Goal: Task Accomplishment & Management: Manage account settings

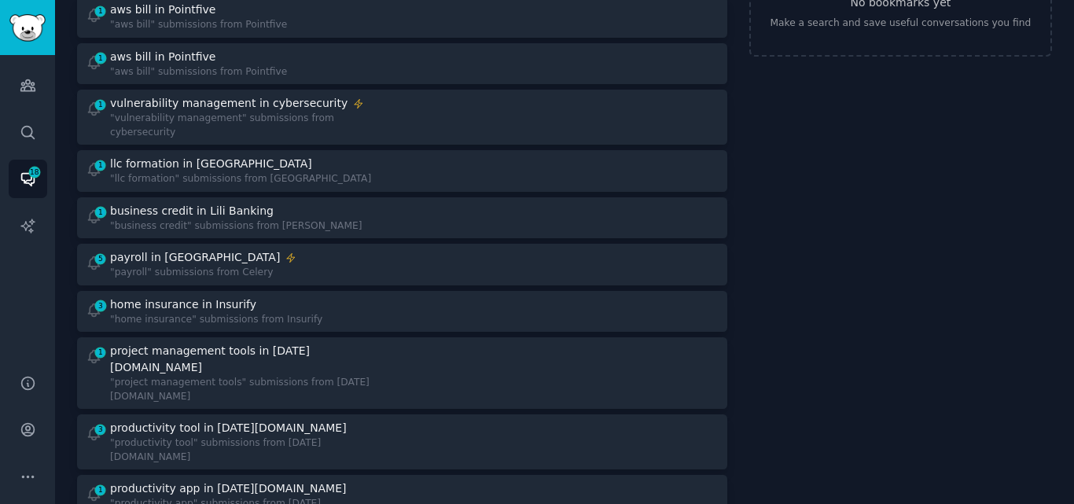
scroll to position [131, 0]
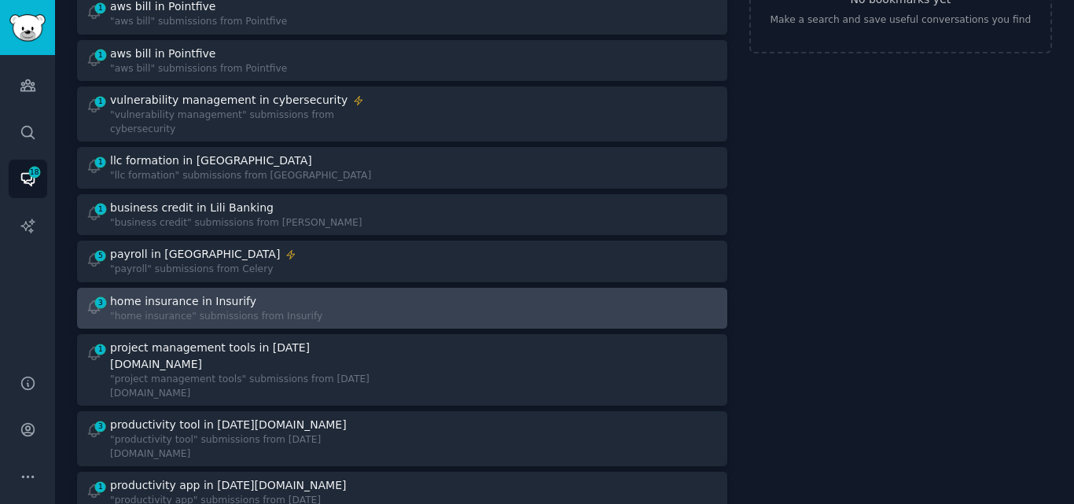
click at [256, 310] on div ""home insurance" submissions from Insurify" at bounding box center [216, 317] width 212 height 14
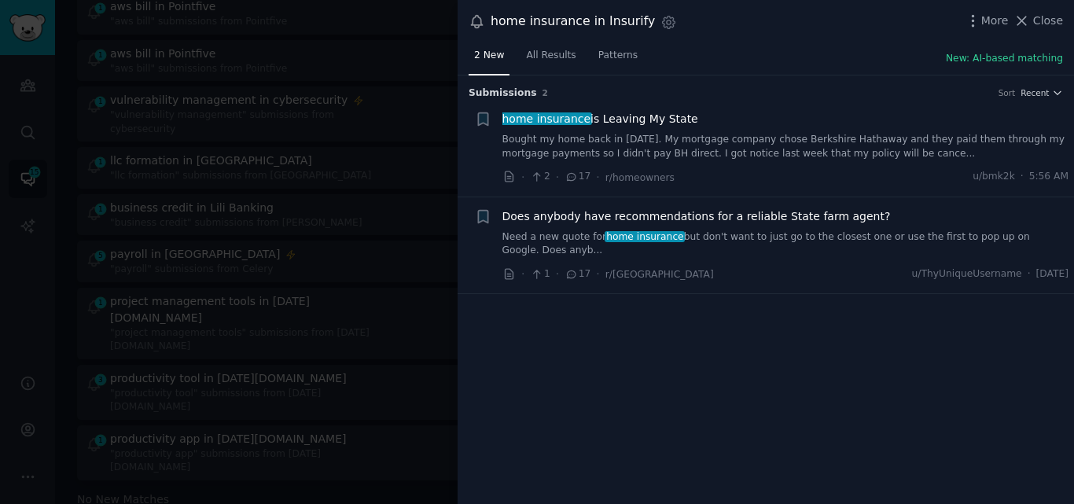
click at [586, 144] on link "Bought my home back in [DATE]. My mortgage company chose Berkshire Hathaway and…" at bounding box center [785, 147] width 567 height 28
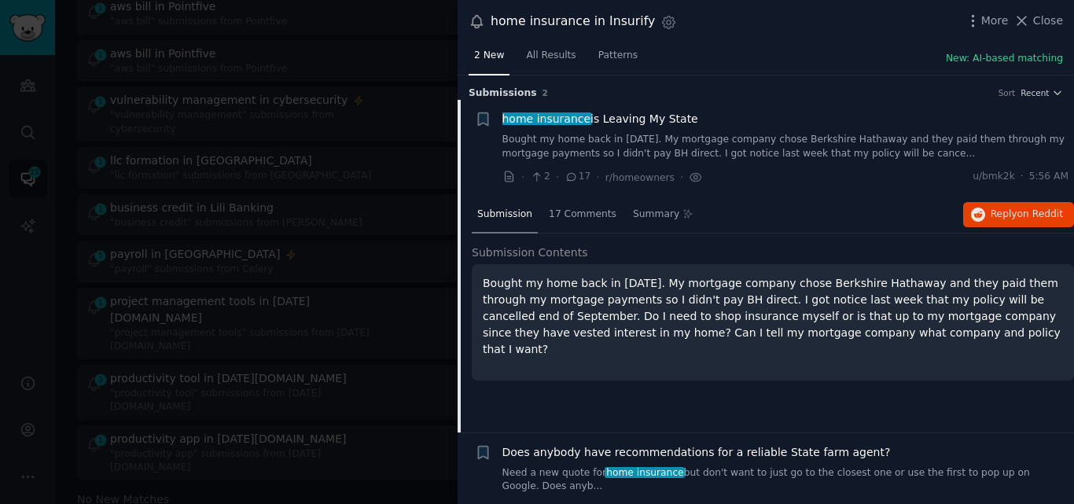
scroll to position [11, 0]
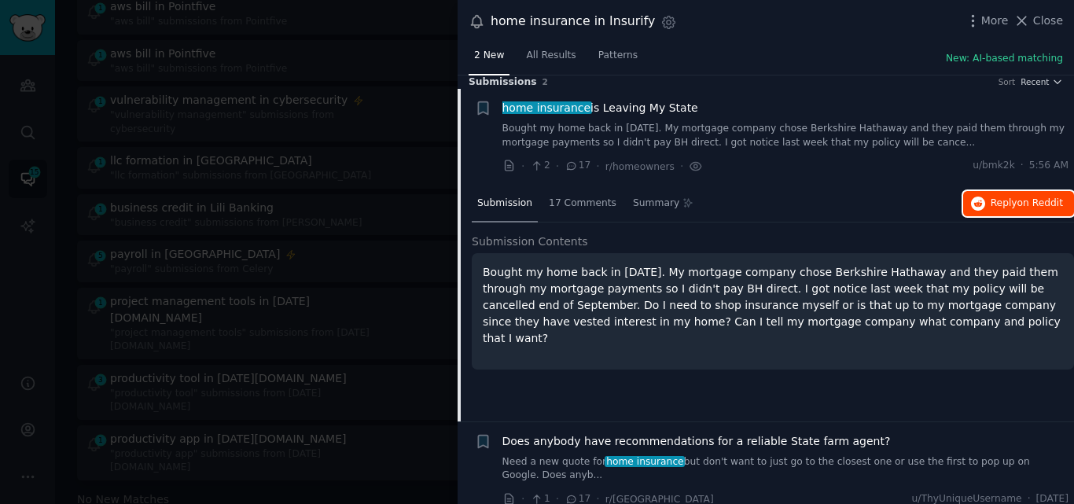
click at [987, 201] on button "Reply on Reddit" at bounding box center [1018, 203] width 111 height 25
click at [543, 108] on span "home insurance" at bounding box center [546, 107] width 91 height 13
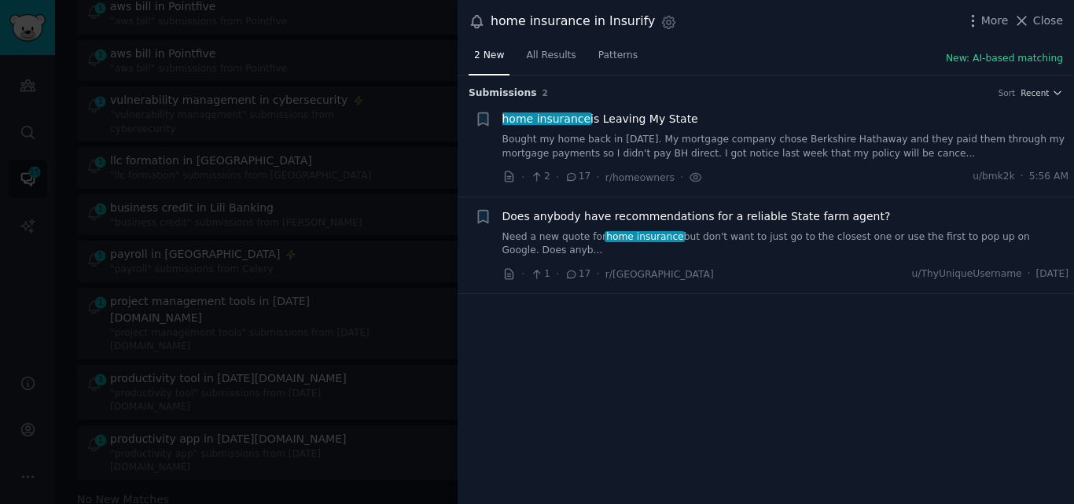
click at [623, 215] on span "Does anybody have recommendations for a reliable State farm agent?" at bounding box center [696, 216] width 388 height 17
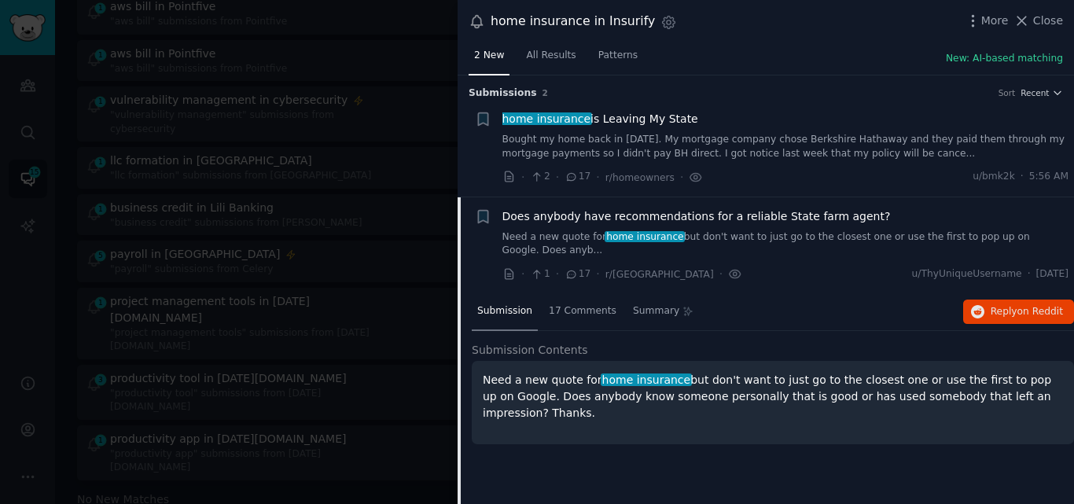
scroll to position [11, 0]
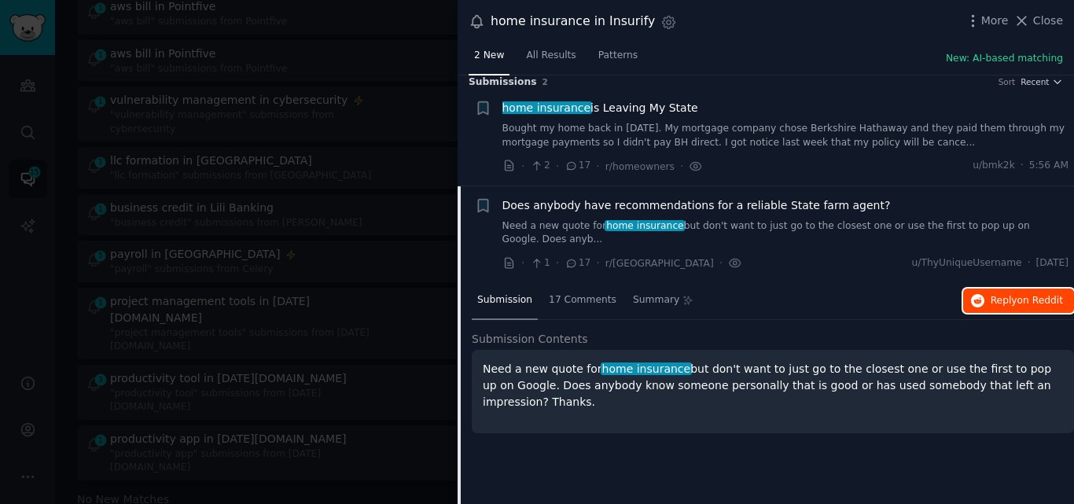
click at [1019, 295] on span "on Reddit" at bounding box center [1041, 300] width 46 height 11
click at [1054, 20] on span "Close" at bounding box center [1048, 21] width 30 height 17
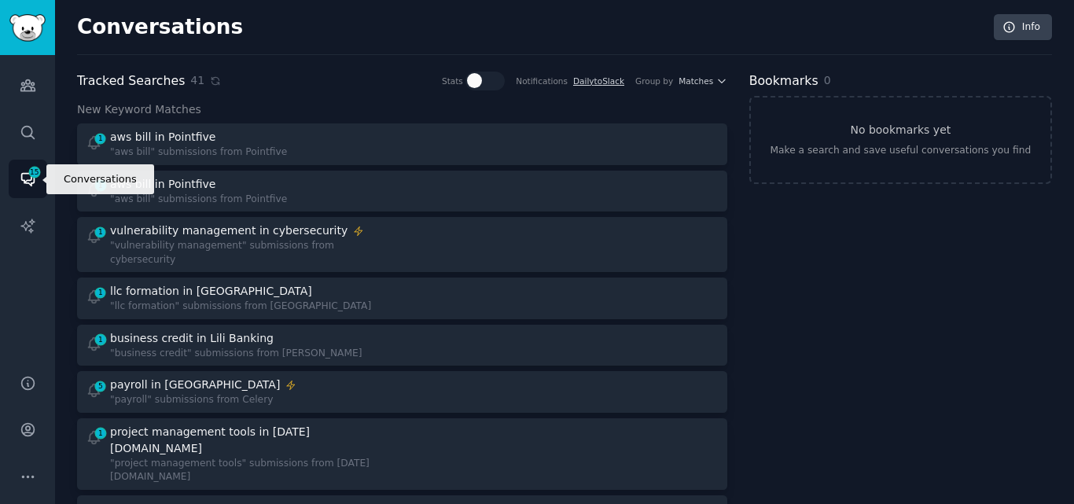
click at [35, 171] on span "15" at bounding box center [35, 172] width 14 height 11
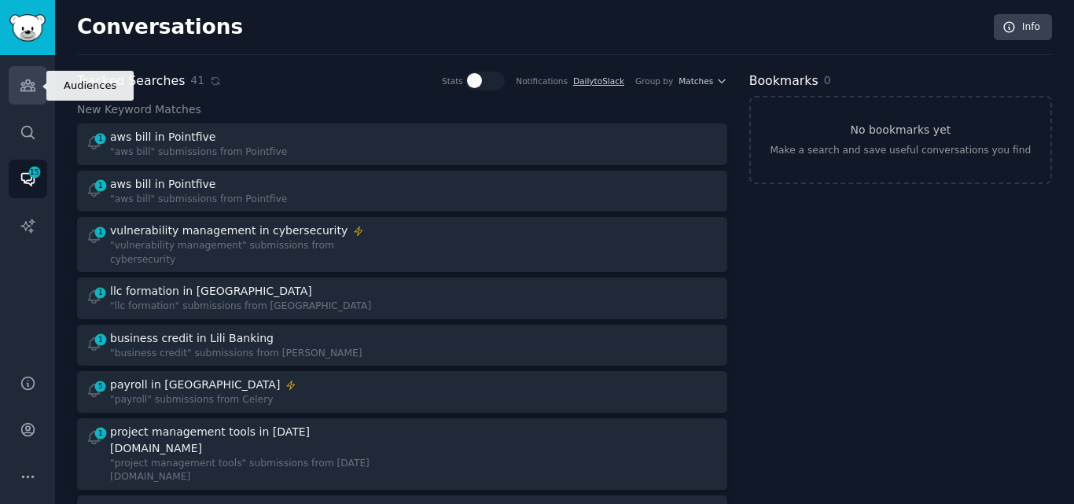
click at [28, 83] on icon "Sidebar" at bounding box center [27, 85] width 14 height 11
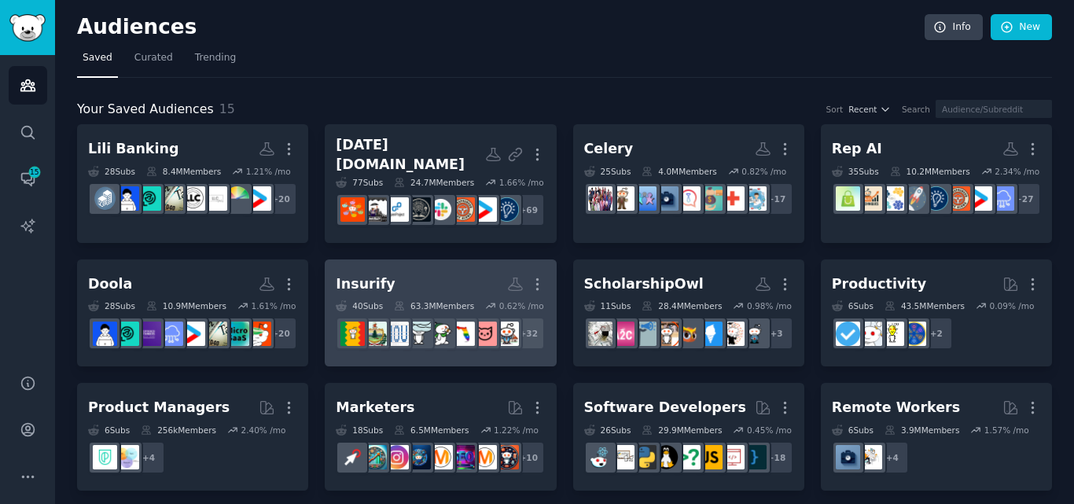
click at [366, 294] on div "Insurify" at bounding box center [366, 284] width 60 height 20
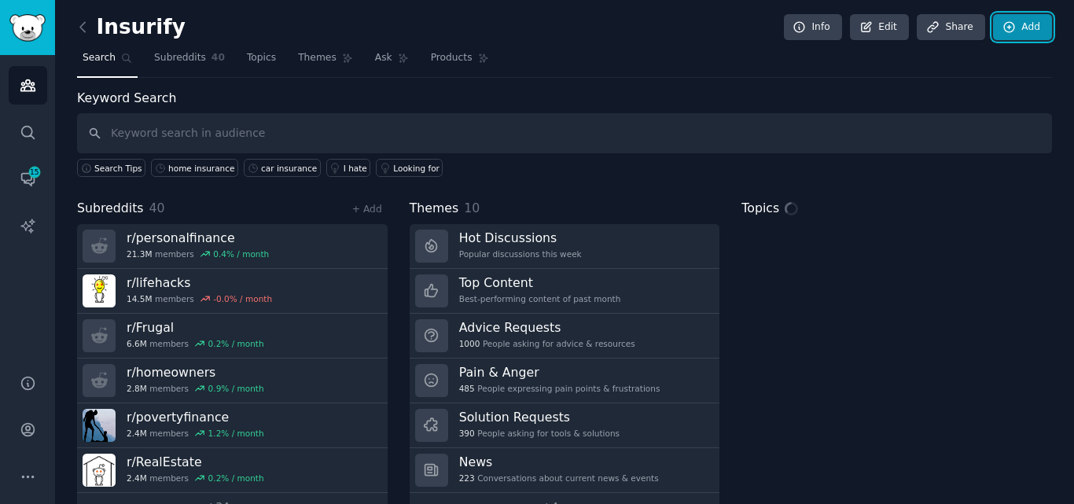
click at [1025, 27] on link "Add" at bounding box center [1022, 27] width 59 height 27
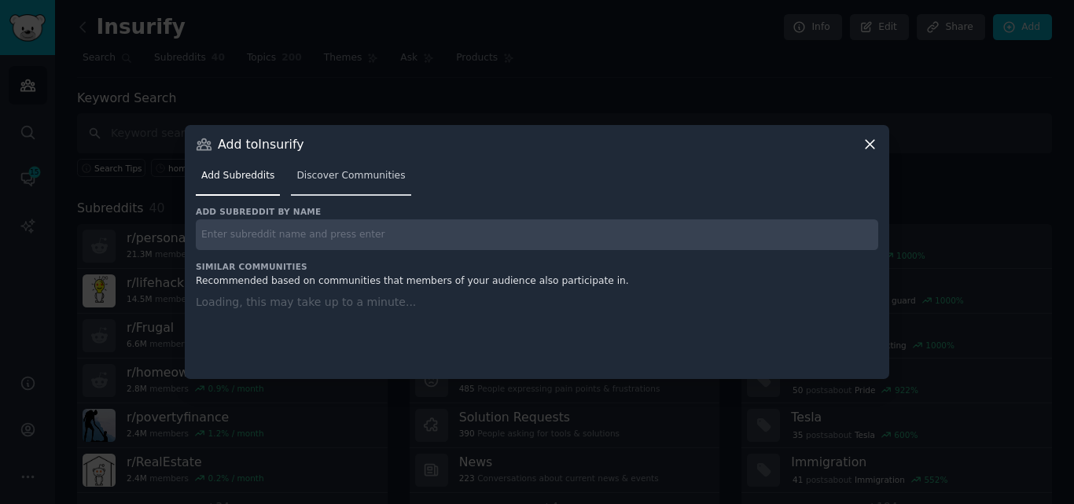
click at [377, 178] on span "Discover Communities" at bounding box center [350, 176] width 109 height 14
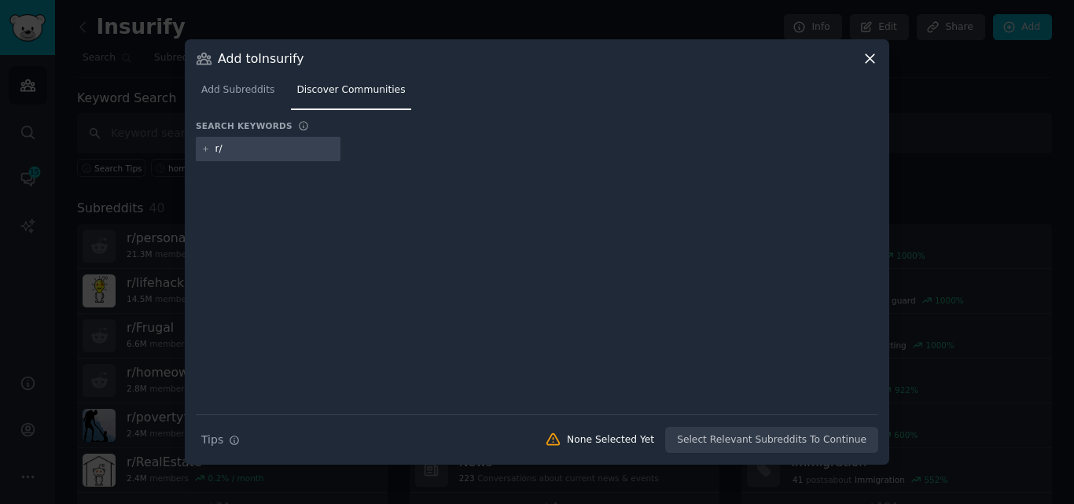
type input "r"
type input "driving"
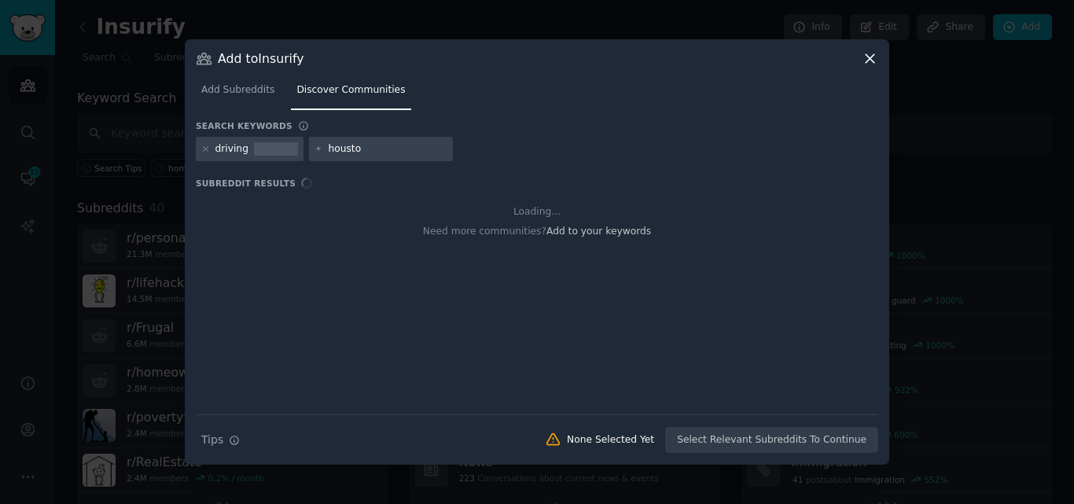
type input "[GEOGRAPHIC_DATA]"
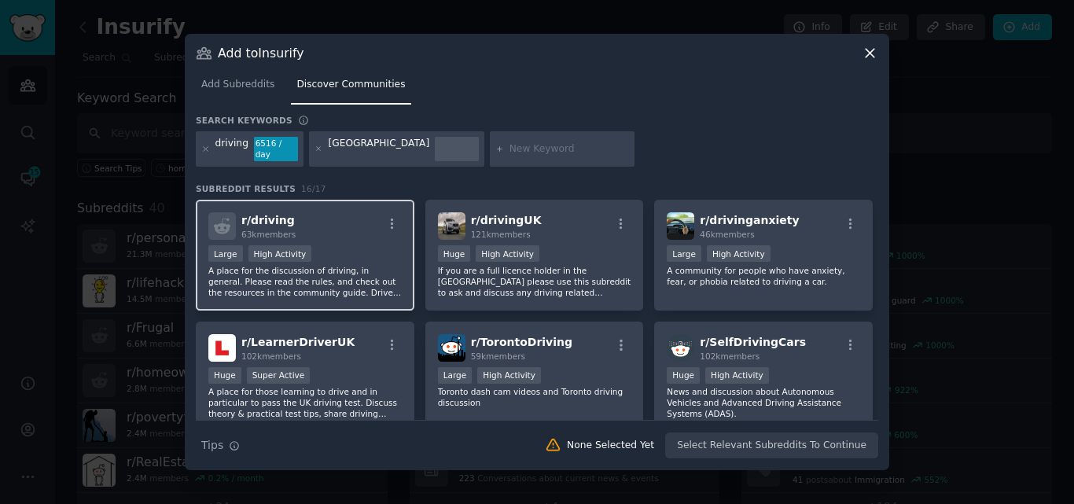
click at [366, 268] on p "A place for the discussion of driving, in general. Please read the rules, and c…" at bounding box center [304, 281] width 193 height 33
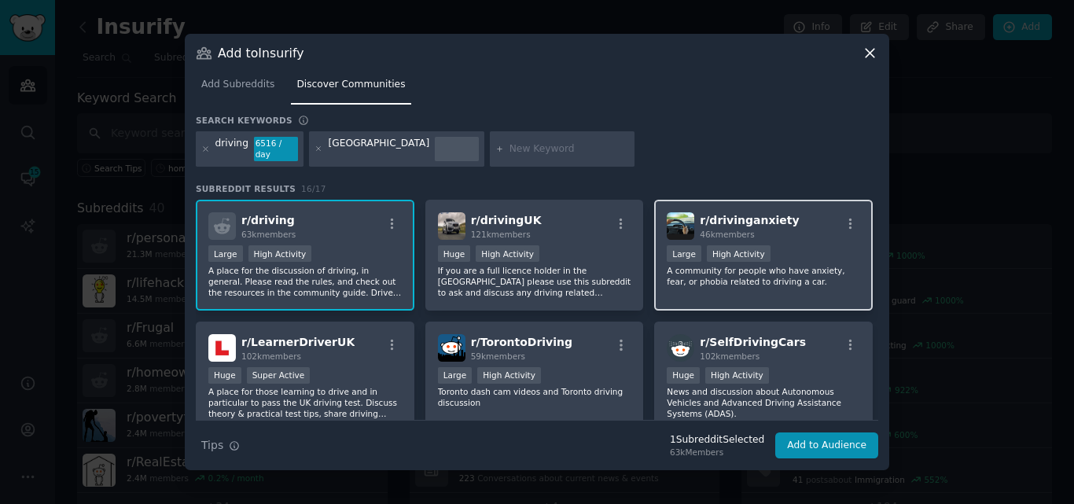
click at [834, 225] on div "r/ drivinganxiety 46k members" at bounding box center [763, 226] width 193 height 28
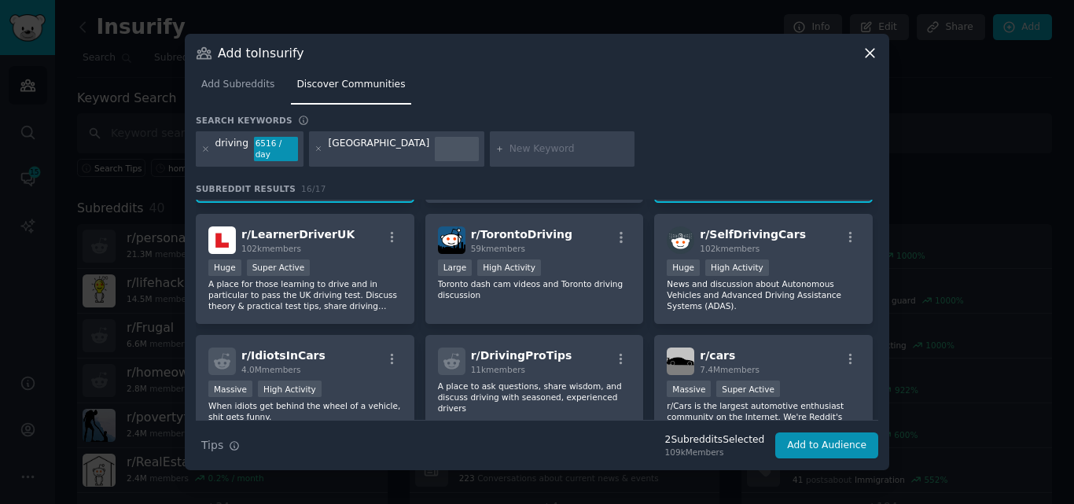
scroll to position [118, 0]
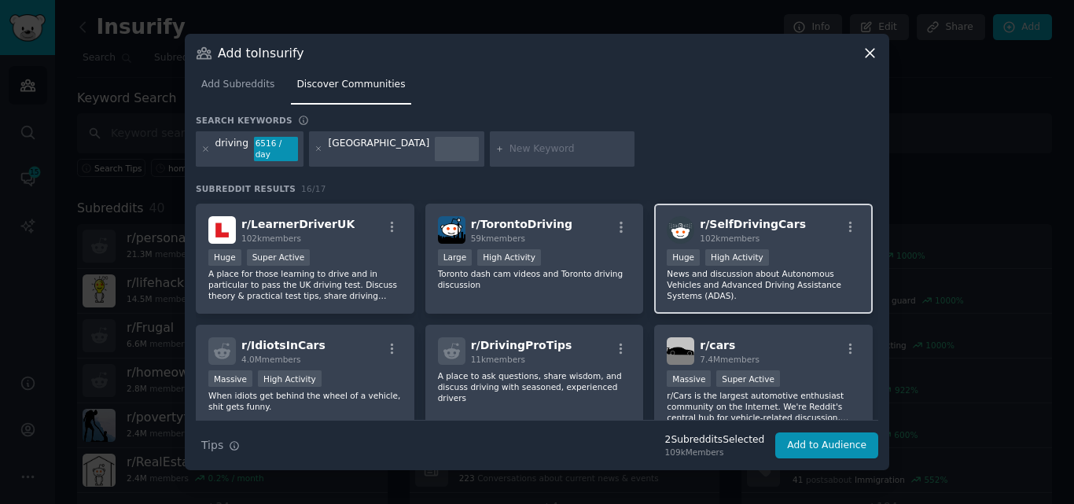
click at [774, 260] on div ">= 80th percentile for submissions / day Huge High Activity" at bounding box center [763, 259] width 193 height 20
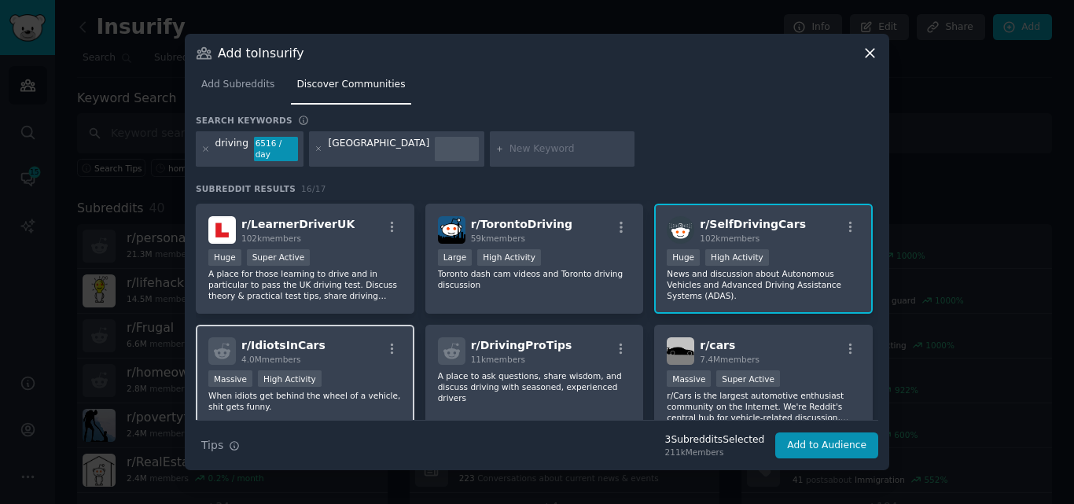
click at [361, 370] on div "Massive High Activity" at bounding box center [304, 380] width 193 height 20
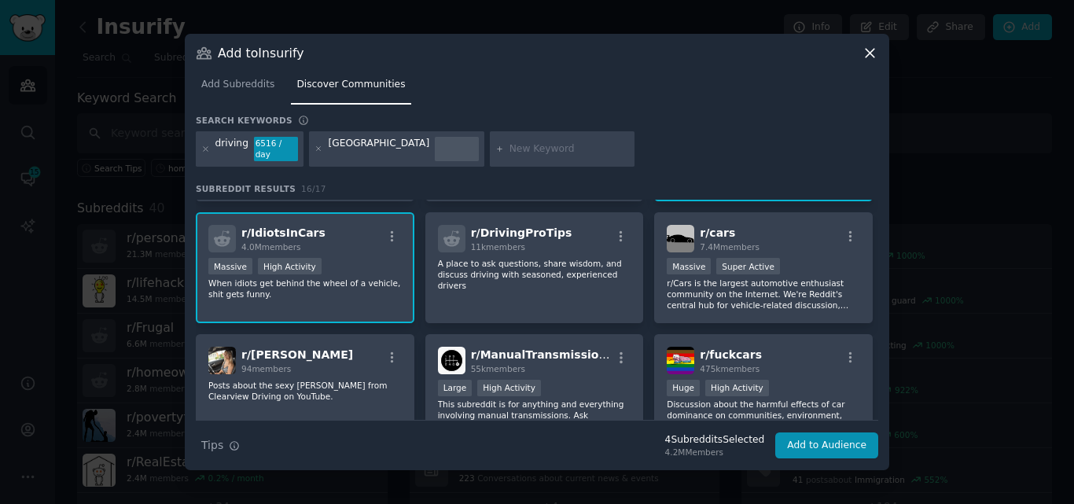
scroll to position [234, 0]
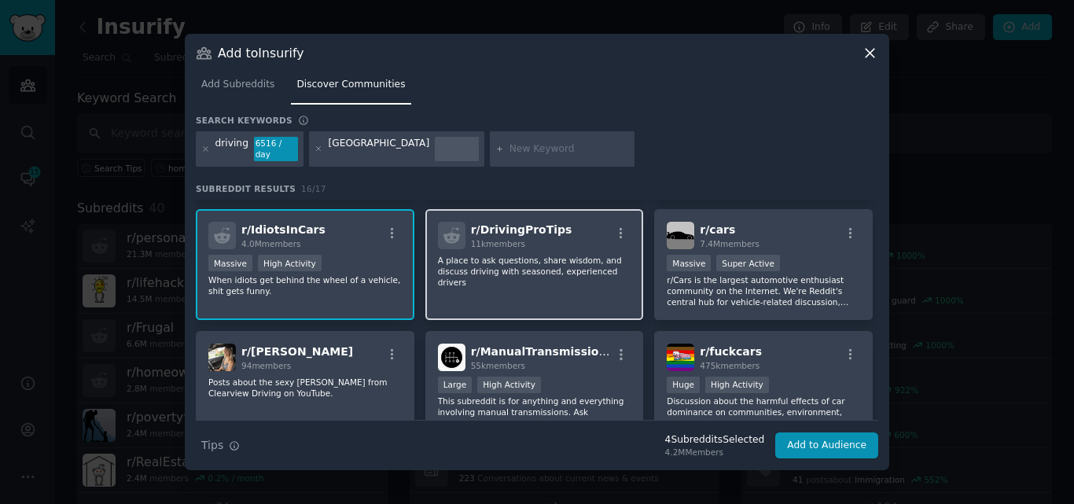
click at [585, 255] on p "A place to ask questions, share wisdom, and discuss driving with seasoned, expe…" at bounding box center [534, 271] width 193 height 33
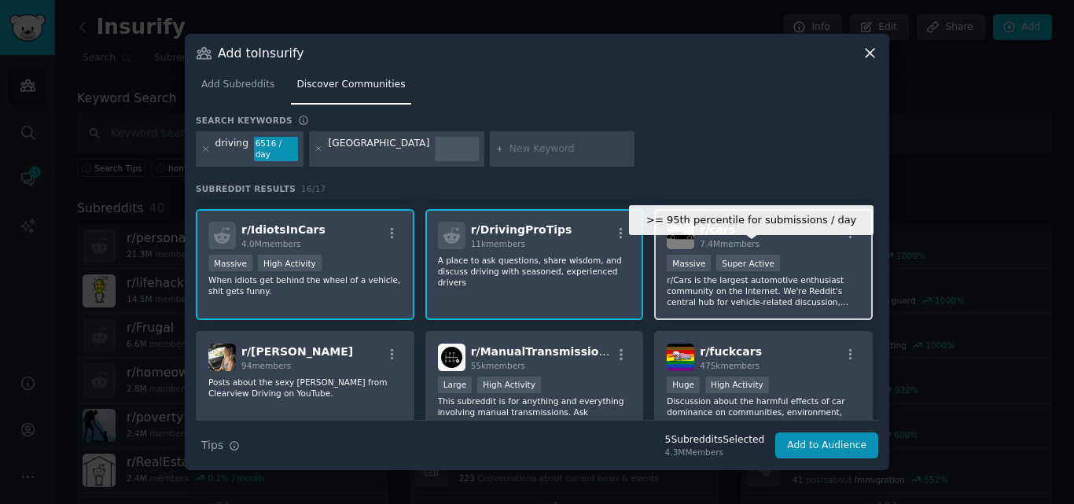
click at [747, 261] on div "Super Active" at bounding box center [748, 263] width 64 height 17
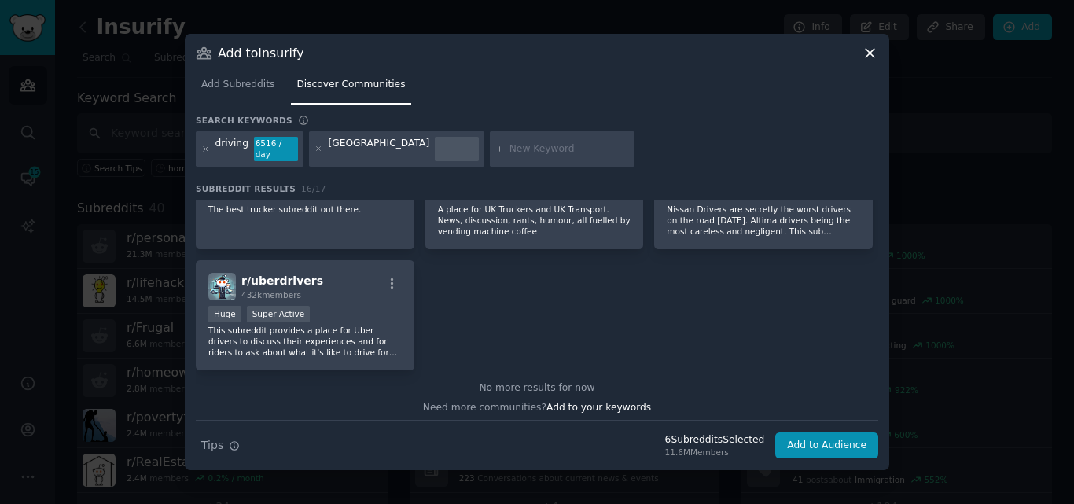
scroll to position [553, 0]
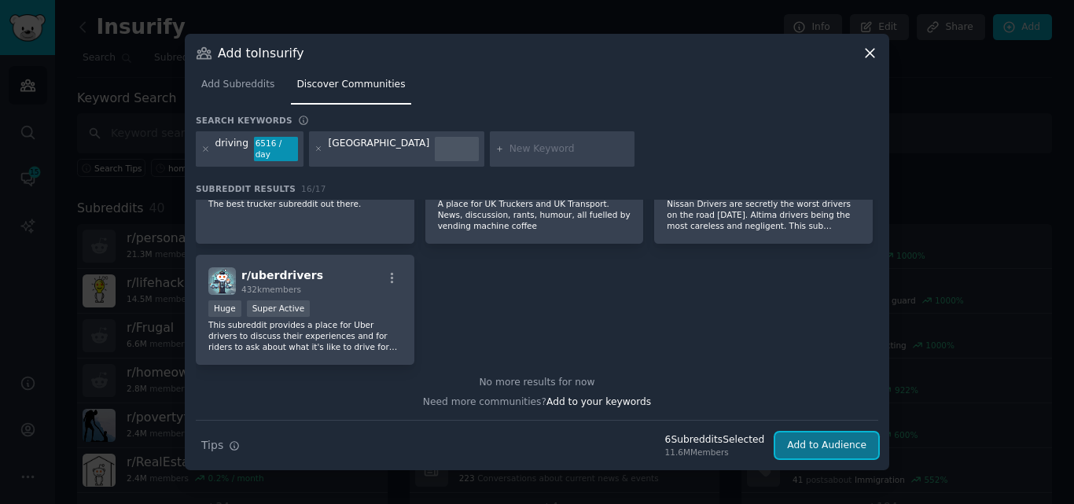
click at [837, 444] on button "Add to Audience" at bounding box center [826, 446] width 103 height 27
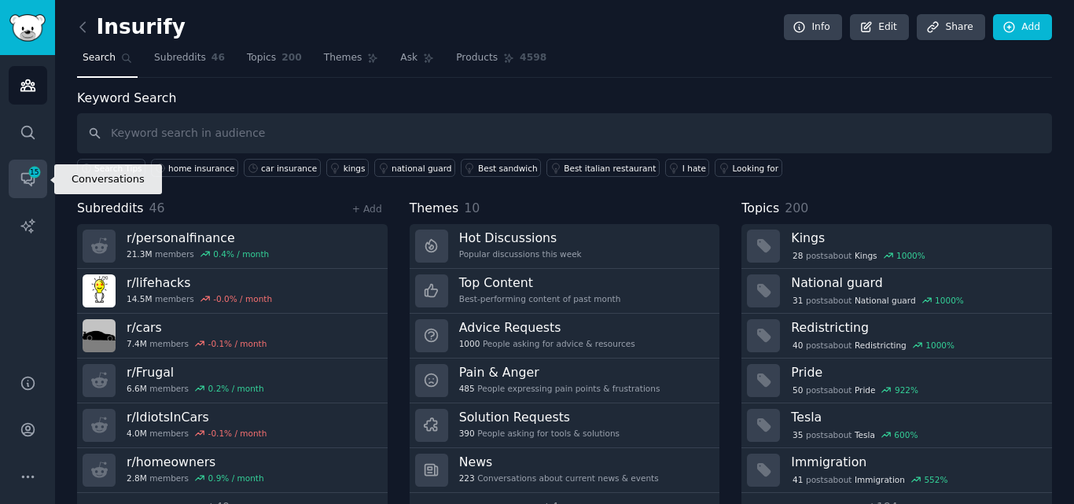
click at [35, 172] on span "15" at bounding box center [35, 172] width 14 height 11
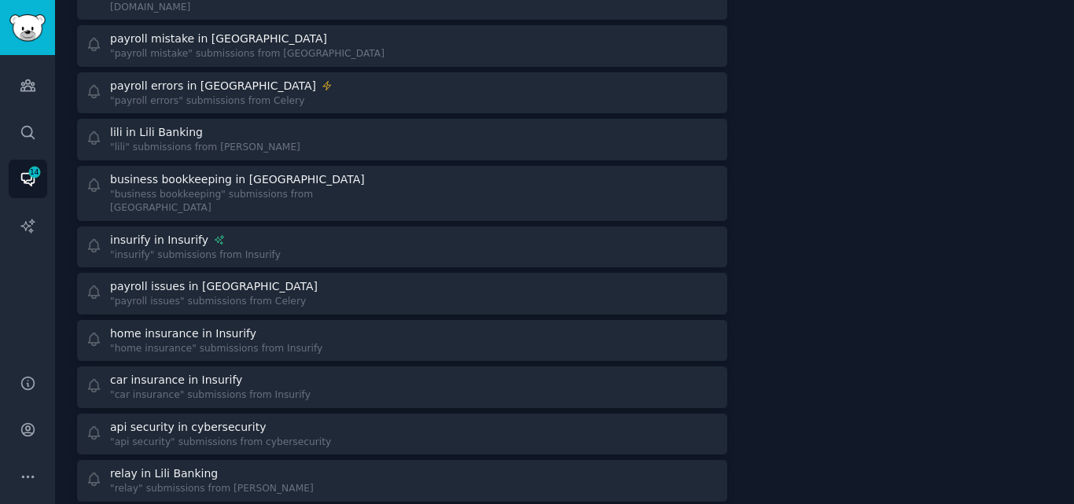
scroll to position [841, 0]
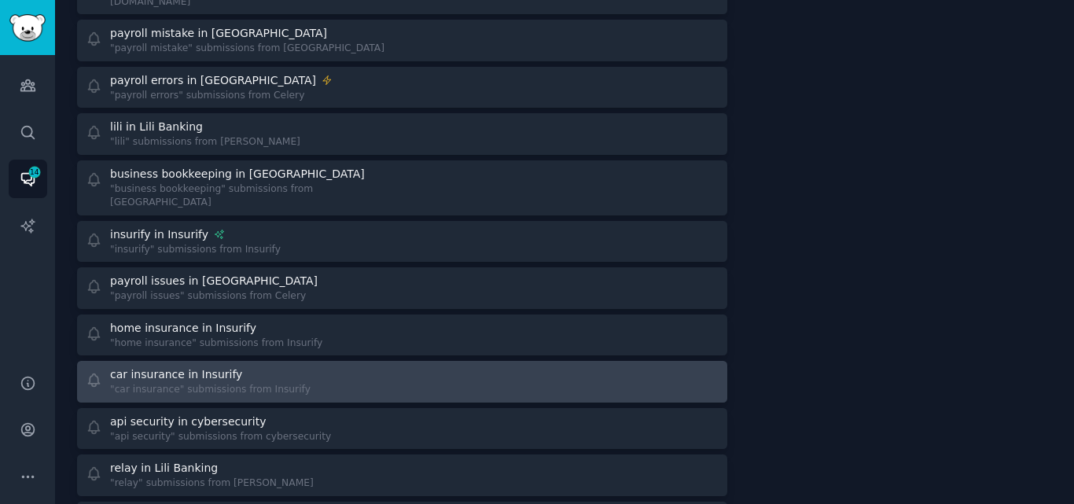
click at [339, 366] on div "car insurance in Insurify "car insurance" submissions from Insurify" at bounding box center [239, 381] width 306 height 31
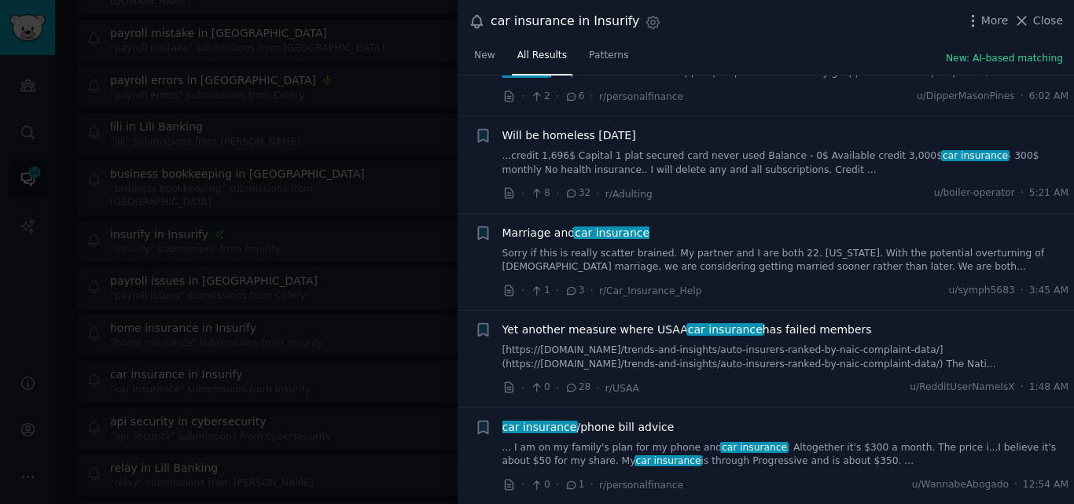
scroll to position [196, 0]
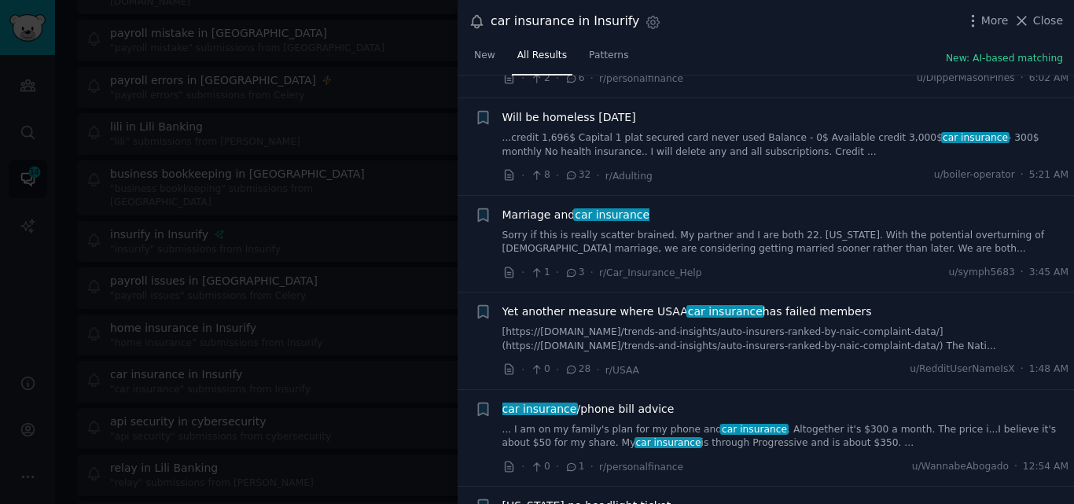
click at [613, 237] on link "Sorry if this is really scatter brained. My partner and I are both 22. [US_STAT…" at bounding box center [785, 243] width 567 height 28
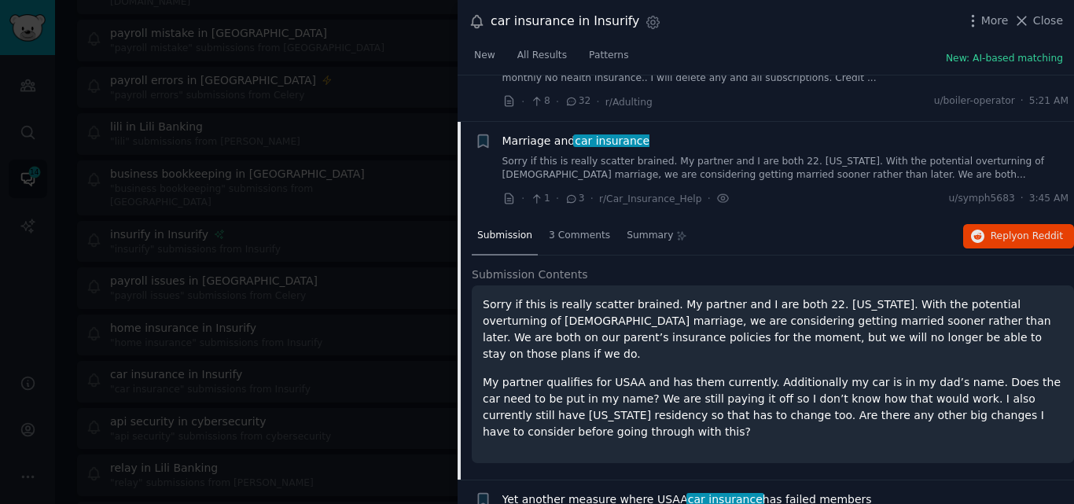
scroll to position [316, 0]
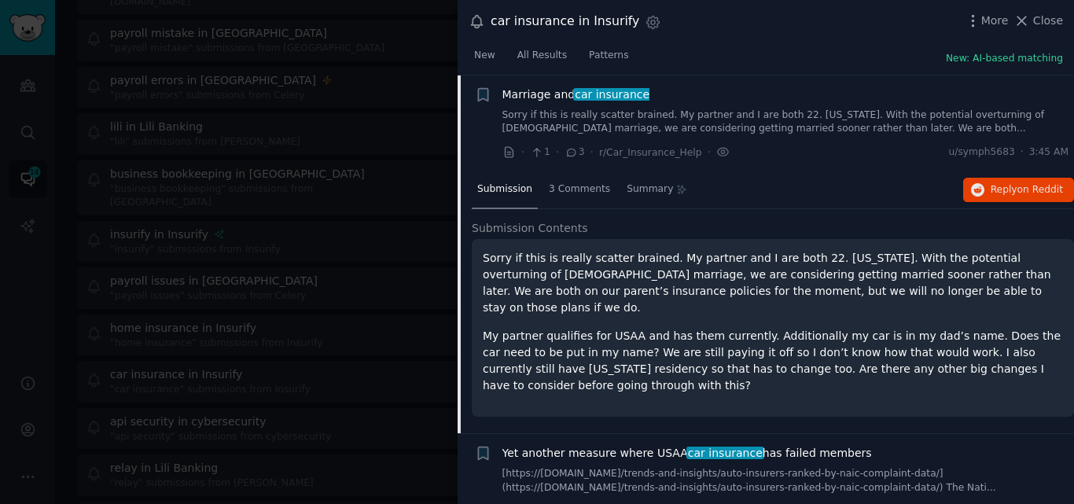
click at [533, 94] on span "Marriage and car insurance" at bounding box center [576, 95] width 148 height 17
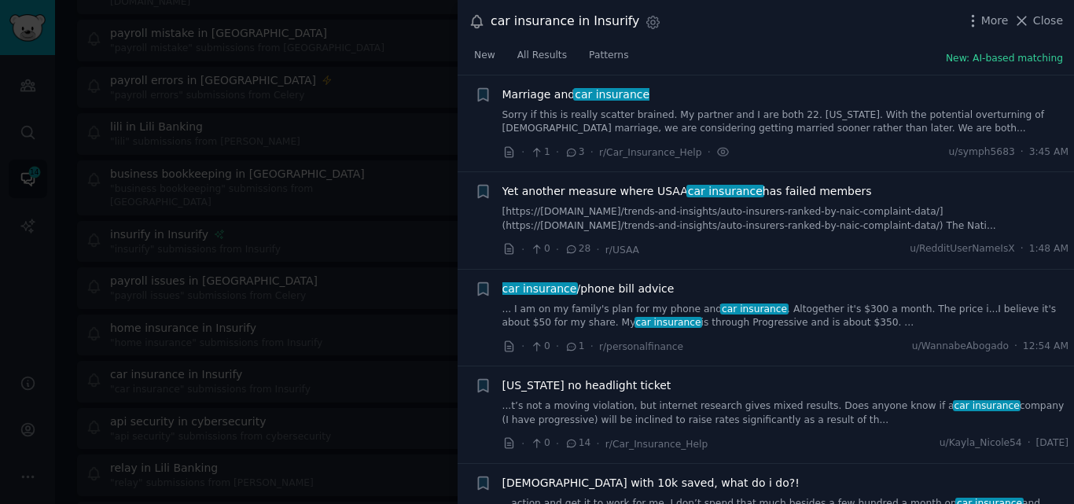
click at [653, 318] on link "... I am on my family's plan for my phone and car insurance . Altogether it's $…" at bounding box center [785, 317] width 567 height 28
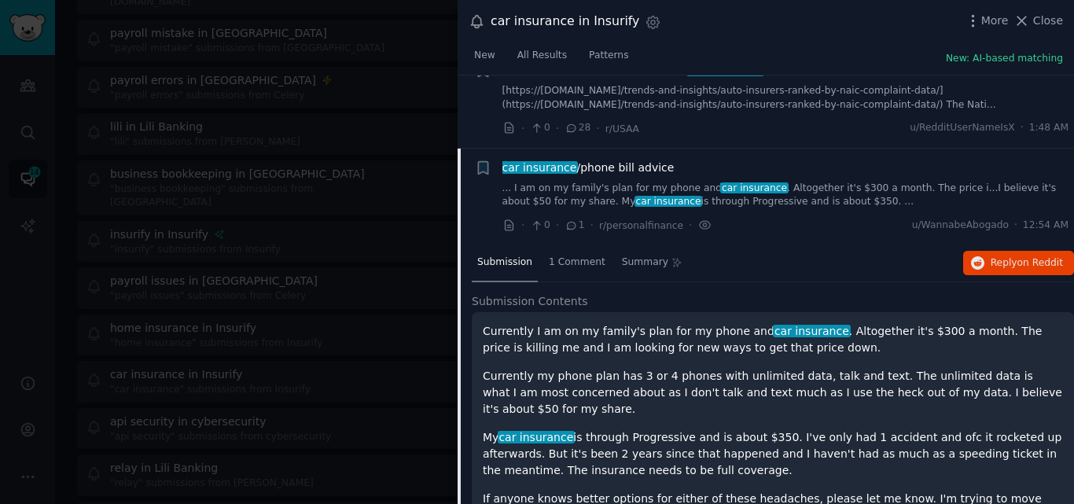
scroll to position [510, 0]
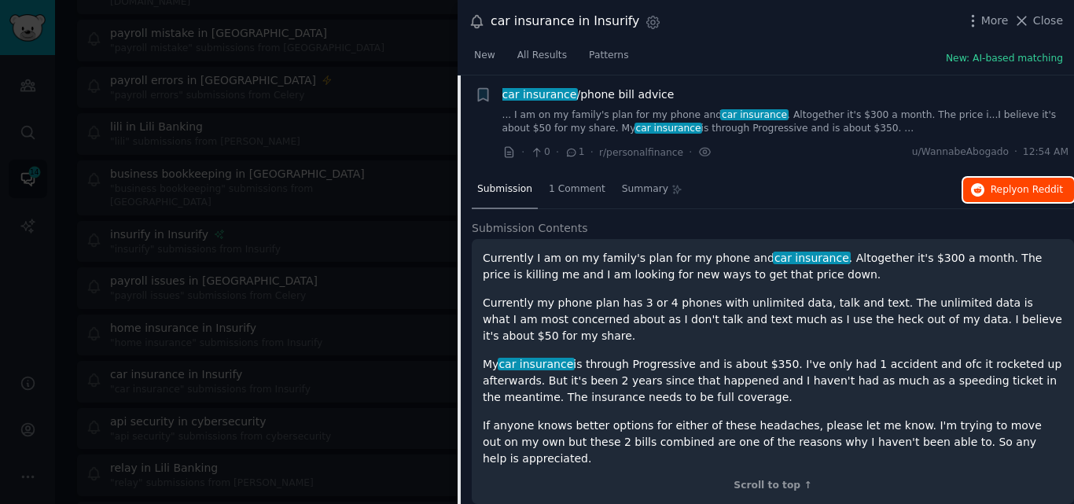
click at [992, 185] on span "Reply on Reddit" at bounding box center [1027, 190] width 72 height 14
click at [1030, 21] on icon at bounding box center [1022, 21] width 17 height 17
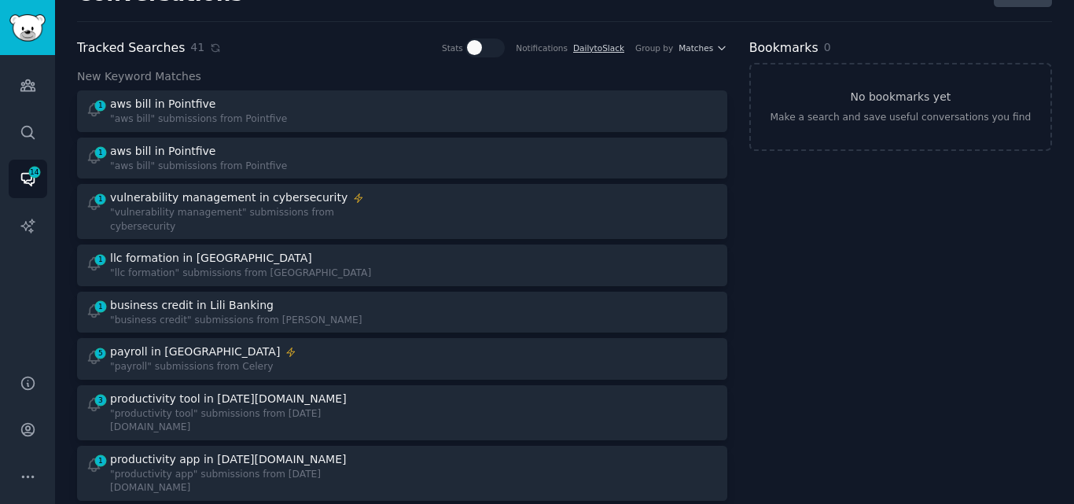
scroll to position [20, 0]
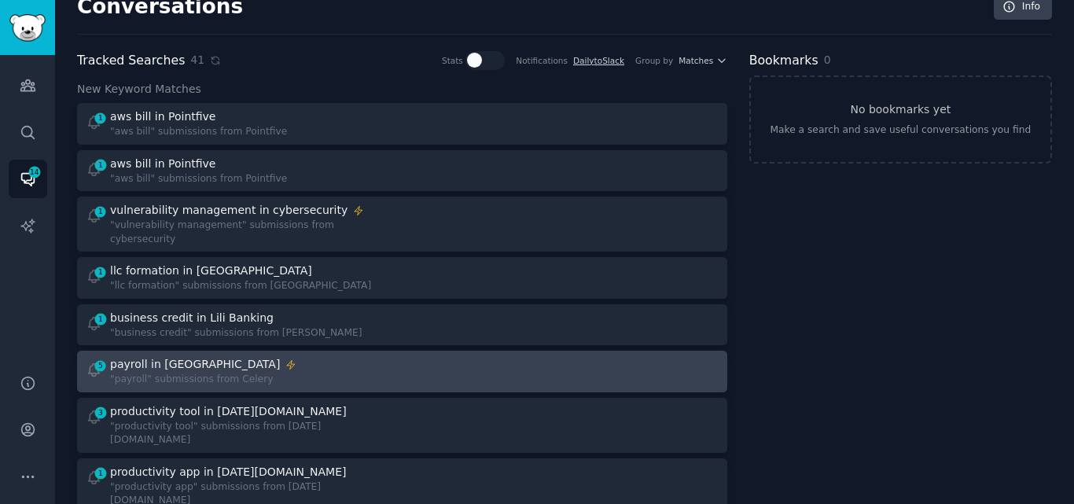
click at [230, 356] on div "payroll in [GEOGRAPHIC_DATA]" at bounding box center [203, 364] width 186 height 17
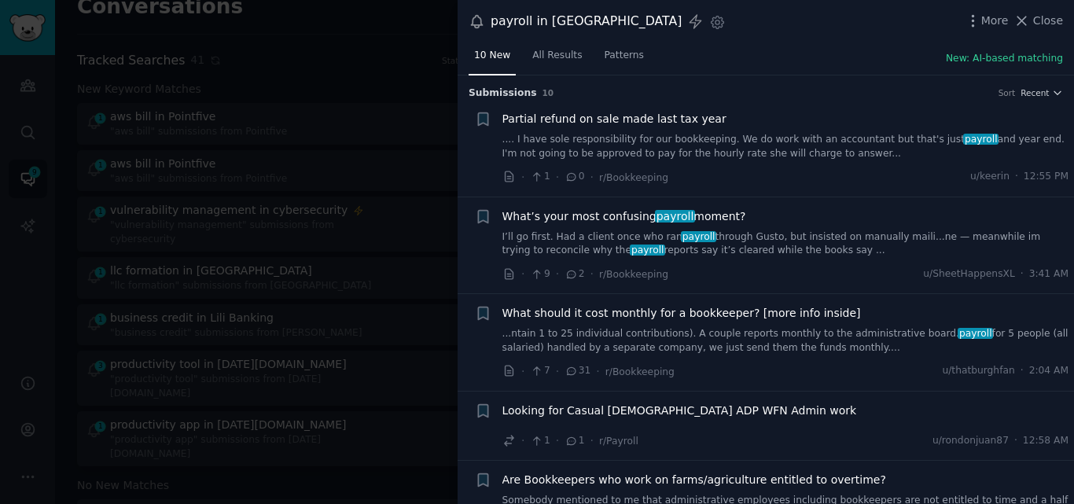
click at [558, 214] on span "What’s your most confusing payroll moment?" at bounding box center [624, 216] width 244 height 17
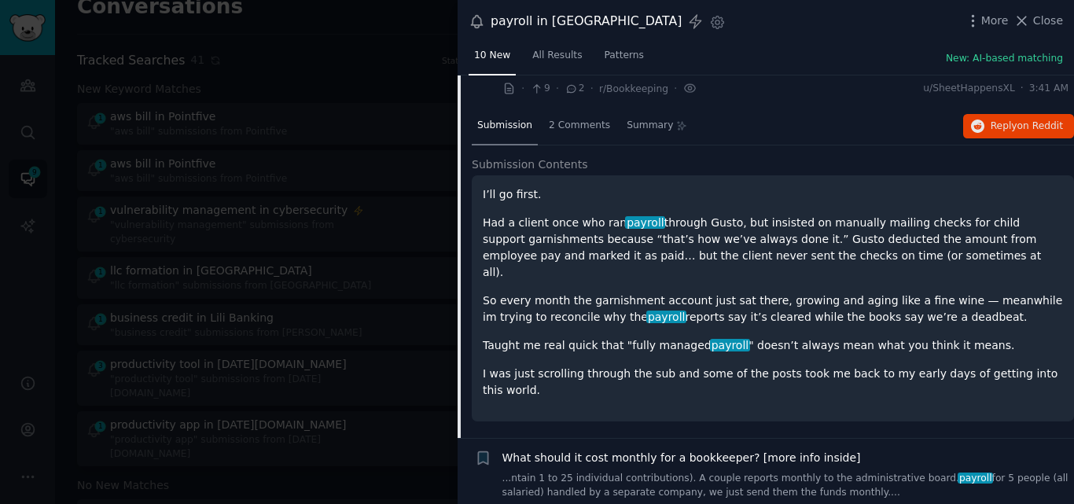
scroll to position [132, 0]
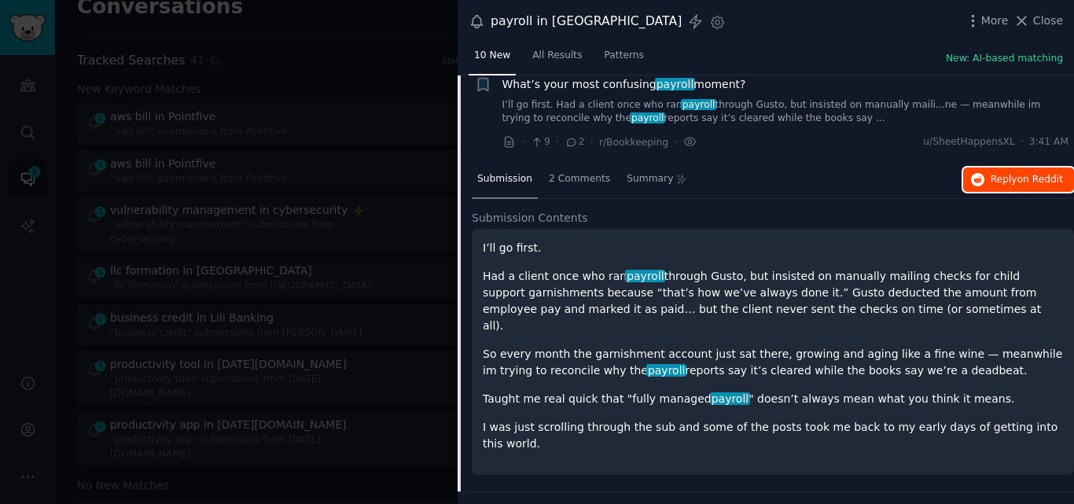
click at [1018, 179] on span "on Reddit" at bounding box center [1041, 179] width 46 height 11
